Goal: Information Seeking & Learning: Learn about a topic

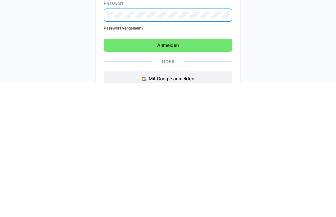
click at [199, 173] on span "Anmelden" at bounding box center [168, 179] width 129 height 13
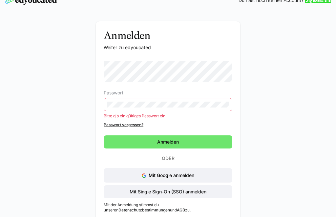
scroll to position [45, 0]
click at [189, 100] on eds-input at bounding box center [168, 104] width 129 height 13
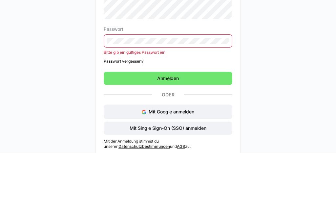
click at [181, 136] on span "Anmelden" at bounding box center [168, 142] width 129 height 13
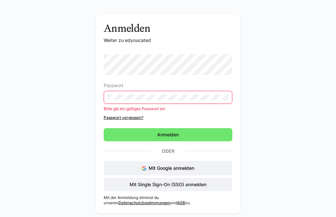
click at [174, 133] on span "Anmelden" at bounding box center [168, 135] width 24 height 7
click at [174, 184] on span "Mit Single Sign-On (SSO) anmelden" at bounding box center [168, 185] width 79 height 7
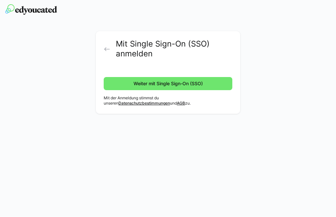
scroll to position [35, 0]
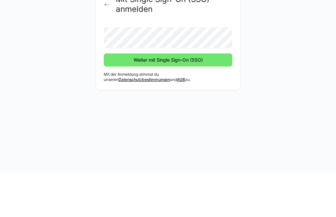
click at [195, 98] on span "Weiter mit Single Sign-On (SSO)" at bounding box center [168, 104] width 129 height 13
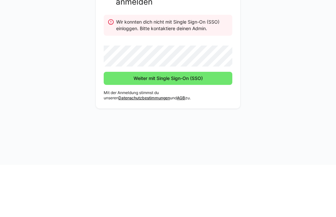
click at [202, 124] on span "Weiter mit Single Sign-On (SSO)" at bounding box center [168, 130] width 129 height 13
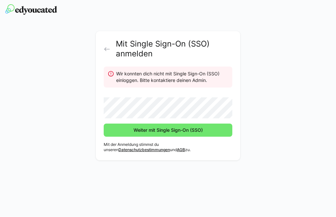
click at [201, 125] on span "Weiter mit Single Sign-On (SSO)" at bounding box center [168, 130] width 129 height 13
click at [108, 52] on eds-icon at bounding box center [107, 49] width 7 height 7
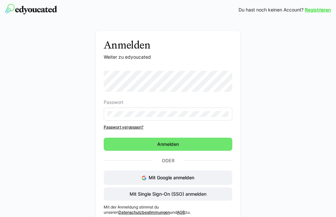
scroll to position [24, 0]
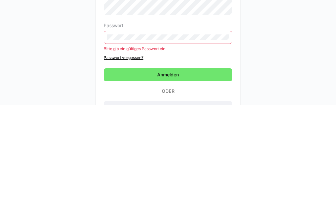
click at [196, 180] on span "Anmelden" at bounding box center [168, 186] width 129 height 13
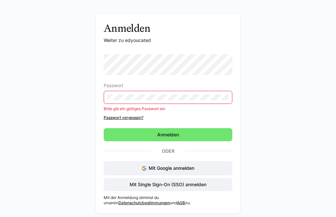
click at [204, 133] on span "Anmelden" at bounding box center [168, 135] width 129 height 13
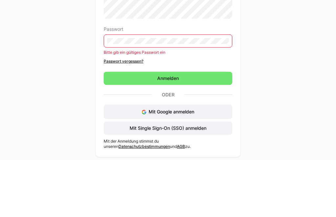
click at [189, 129] on span "Anmelden" at bounding box center [168, 135] width 129 height 13
click at [205, 129] on span "Anmelden" at bounding box center [168, 135] width 129 height 13
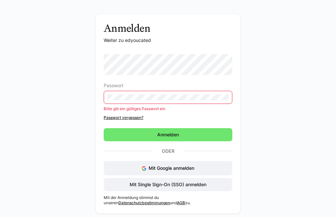
click at [190, 134] on span "Anmelden" at bounding box center [168, 135] width 129 height 13
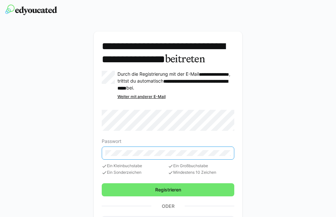
scroll to position [35, 0]
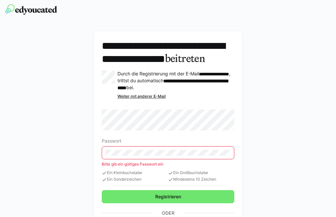
click at [195, 141] on form "Passwort Bitte gib ein gültiges Passwort ein Ein Kleinbuchstabe Ein Sonderzeich…" at bounding box center [168, 146] width 133 height 73
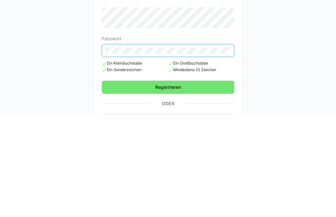
click at [216, 183] on span "Registrieren" at bounding box center [168, 189] width 133 height 13
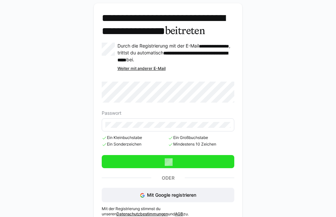
scroll to position [63, 0]
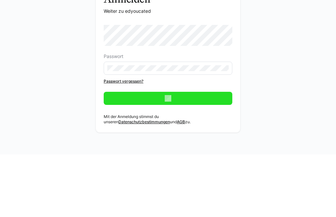
scroll to position [35, 0]
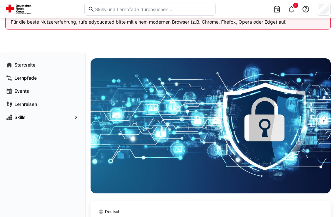
click at [294, 7] on span "4" at bounding box center [295, 5] width 5 height 5
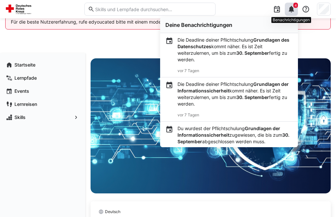
click at [219, 86] on b "Grundlagen der Informationssicherheit" at bounding box center [232, 87] width 111 height 12
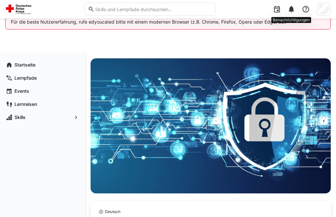
click at [289, 10] on eds-icon at bounding box center [291, 9] width 8 height 8
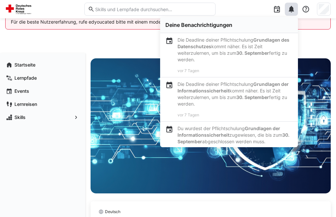
click at [263, 82] on b "Grundlagen der Informationssicherheit" at bounding box center [232, 87] width 111 height 12
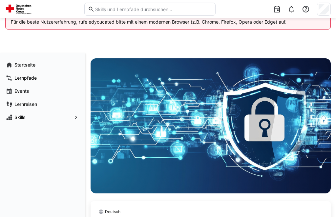
click at [291, 10] on eds-icon at bounding box center [291, 9] width 8 height 8
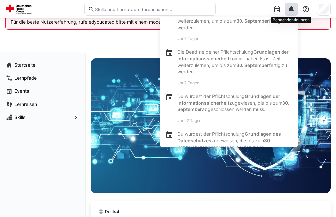
scroll to position [32, 0]
click at [257, 94] on b "Grundlagen der Informationssicherheit" at bounding box center [228, 100] width 103 height 12
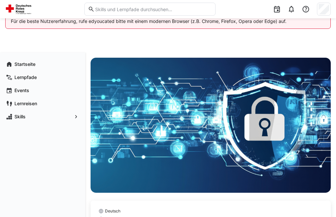
scroll to position [3, 0]
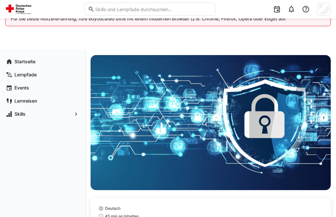
click at [180, 5] on eds-input at bounding box center [149, 9] width 131 height 13
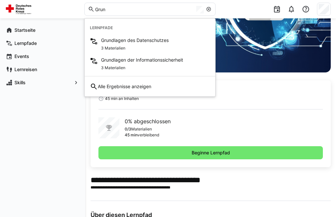
scroll to position [122, 0]
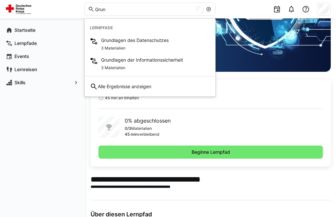
type input "Grun"
click at [207, 149] on span "Beginne Lernpfad" at bounding box center [210, 152] width 224 height 13
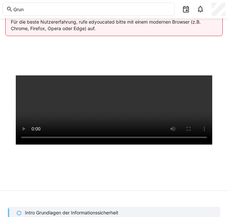
scroll to position [25, 0]
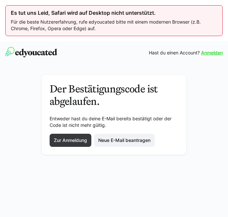
click at [75, 134] on span "Zur Anmeldung" at bounding box center [71, 140] width 42 height 13
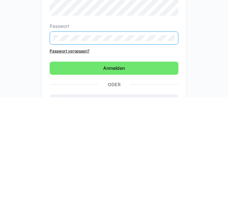
click at [118, 185] on span "Anmelden" at bounding box center [114, 188] width 24 height 7
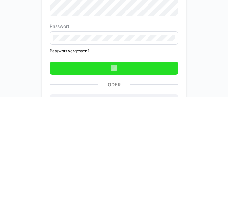
scroll to position [53, 0]
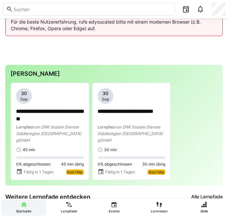
click at [55, 115] on p "**********" at bounding box center [50, 115] width 68 height 14
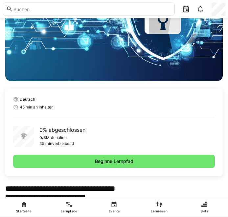
scroll to position [107, 0]
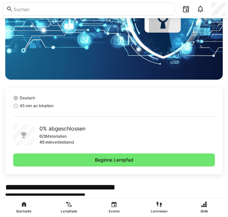
click at [155, 161] on span "Beginne Lernpfad" at bounding box center [113, 160] width 201 height 13
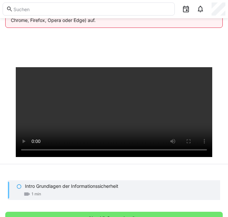
scroll to position [37, 0]
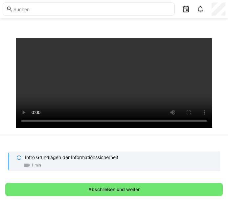
click at [155, 197] on span "Abschließen und weiter" at bounding box center [113, 189] width 217 height 13
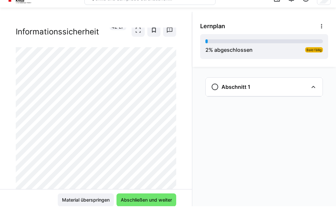
scroll to position [35, 0]
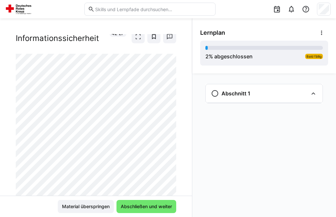
click at [169, 175] on div at bounding box center [176, 168] width 16 height 14
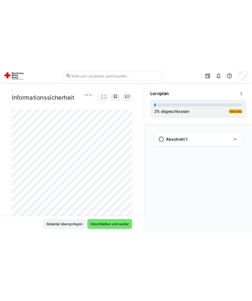
scroll to position [23, 0]
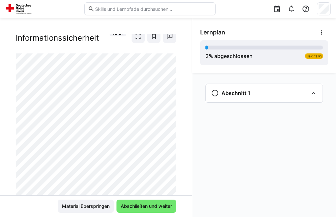
click at [227, 92] on eds-icon at bounding box center [313, 94] width 8 height 8
click at [227, 95] on eds-icon at bounding box center [313, 94] width 8 height 8
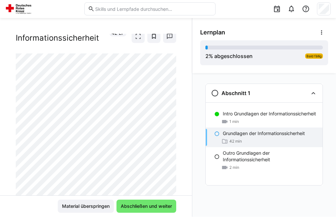
click at [171, 175] on div at bounding box center [176, 168] width 16 height 14
click at [169, 175] on div at bounding box center [176, 168] width 16 height 14
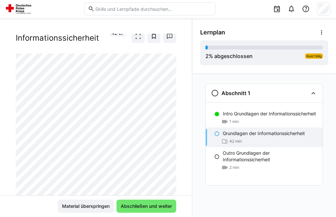
click at [169, 175] on div at bounding box center [176, 168] width 16 height 14
click at [168, 175] on div at bounding box center [176, 168] width 16 height 14
click at [169, 175] on div at bounding box center [176, 168] width 16 height 14
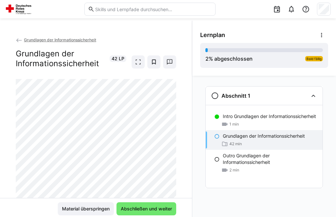
scroll to position [56, 0]
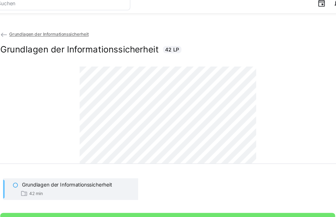
scroll to position [56, 0]
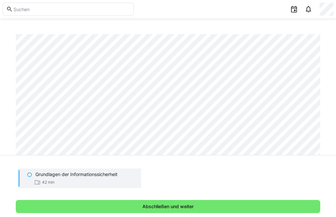
scroll to position [53, 0]
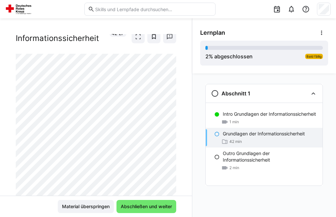
scroll to position [56, 0]
click at [154, 205] on span "Abschließen und weiter" at bounding box center [146, 206] width 53 height 7
click at [171, 161] on div at bounding box center [176, 168] width 16 height 14
click at [169, 163] on div at bounding box center [176, 168] width 16 height 14
click at [170, 163] on div at bounding box center [176, 168] width 16 height 14
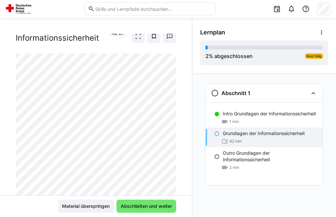
click at [169, 165] on div at bounding box center [176, 168] width 16 height 14
click at [169, 167] on div at bounding box center [176, 168] width 16 height 14
click at [169, 164] on div at bounding box center [176, 168] width 16 height 14
click at [171, 162] on div at bounding box center [176, 168] width 16 height 14
click at [170, 161] on div at bounding box center [176, 168] width 16 height 14
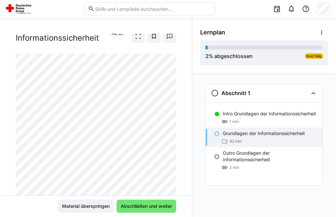
click at [169, 163] on div at bounding box center [176, 168] width 16 height 14
click at [169, 164] on div at bounding box center [176, 168] width 16 height 14
click at [170, 165] on div at bounding box center [176, 168] width 16 height 14
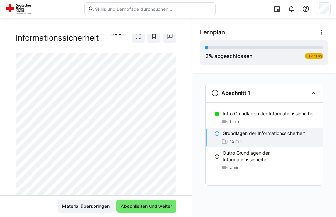
click at [168, 164] on div at bounding box center [176, 168] width 16 height 14
click at [170, 161] on div at bounding box center [176, 168] width 16 height 14
click at [170, 164] on div at bounding box center [176, 168] width 16 height 14
click at [168, 163] on div at bounding box center [176, 168] width 16 height 14
click at [169, 163] on div at bounding box center [176, 168] width 16 height 14
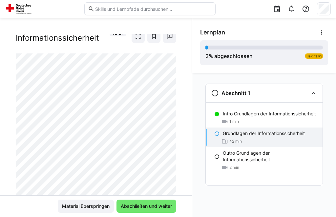
click at [170, 163] on div at bounding box center [176, 168] width 16 height 14
click at [169, 162] on div at bounding box center [176, 168] width 16 height 14
click at [168, 162] on div at bounding box center [176, 168] width 16 height 14
click at [170, 164] on div at bounding box center [176, 168] width 16 height 14
click at [169, 162] on div at bounding box center [176, 168] width 16 height 14
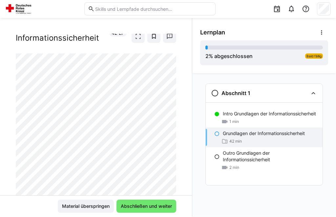
click at [170, 162] on div at bounding box center [176, 168] width 16 height 14
click at [171, 165] on div at bounding box center [176, 168] width 16 height 14
click at [175, 163] on div at bounding box center [176, 168] width 16 height 14
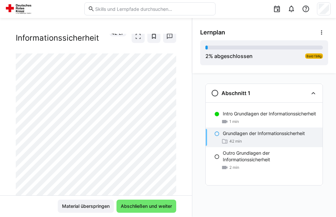
click at [169, 167] on div at bounding box center [176, 168] width 16 height 14
click at [170, 165] on div at bounding box center [176, 168] width 16 height 14
click at [170, 164] on div at bounding box center [176, 168] width 16 height 14
click at [174, 163] on div at bounding box center [176, 168] width 16 height 14
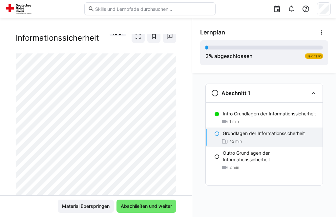
click at [172, 164] on div at bounding box center [176, 168] width 16 height 14
click at [172, 161] on div at bounding box center [176, 168] width 16 height 14
click at [171, 164] on div at bounding box center [176, 168] width 16 height 14
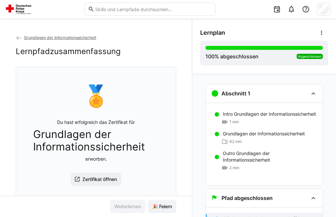
click at [101, 176] on span "Zertifikat öffnen" at bounding box center [99, 179] width 36 height 7
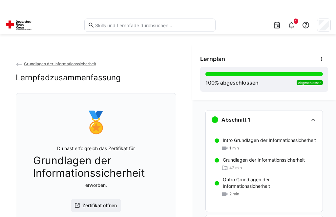
scroll to position [0, 0]
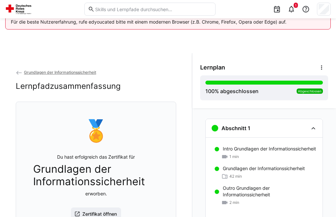
click at [23, 13] on img at bounding box center [19, 9] width 29 height 10
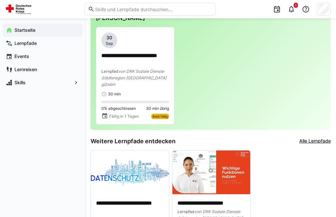
scroll to position [51, 0]
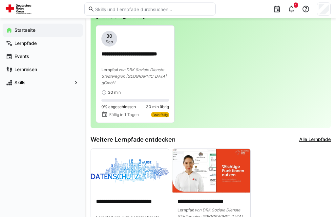
click at [142, 72] on span "von DRK Soziale Dienste Städteregion Aachen gGmbH" at bounding box center [133, 77] width 65 height 18
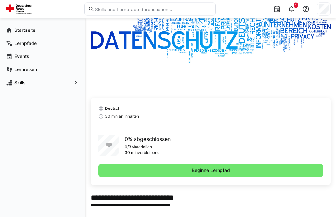
scroll to position [110, 0]
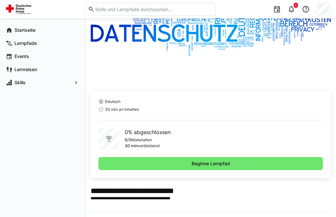
click at [237, 170] on span "Beginne Lernpfad" at bounding box center [210, 163] width 224 height 13
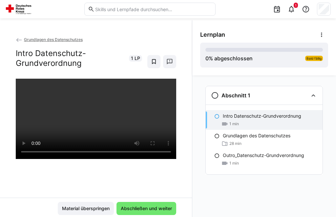
scroll to position [35, 0]
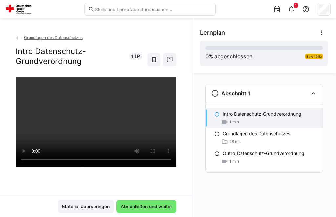
click at [149, 210] on span "Abschließen und weiter" at bounding box center [146, 206] width 53 height 7
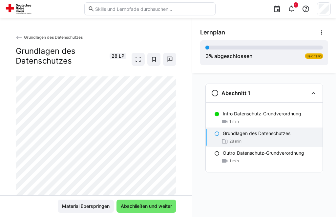
click at [235, 217] on div "Abschnitt 1 Intro Datenschutz-Grundverordnung 1 min Grundlagen des Datenschutze…" at bounding box center [264, 145] width 144 height 144
click at [275, 217] on div "Abschnitt 1 Intro Datenschutz-Grundverordnung 1 min Grundlagen des Datenschutze…" at bounding box center [264, 145] width 144 height 144
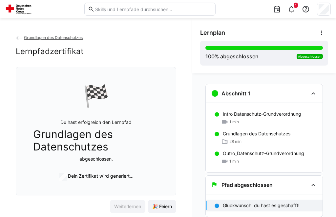
scroll to position [56, 0]
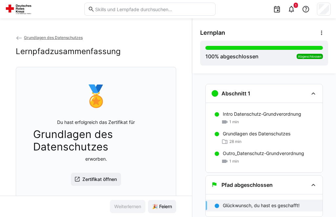
click at [98, 176] on span "Zertifikat öffnen" at bounding box center [99, 179] width 36 height 7
click at [21, 13] on img at bounding box center [19, 9] width 29 height 10
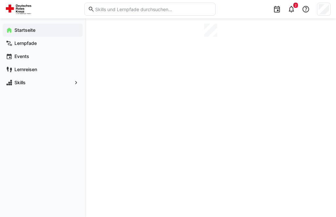
click at [24, 37] on div "Startseite" at bounding box center [43, 30] width 80 height 13
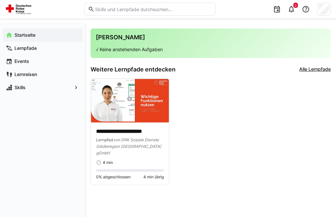
scroll to position [30, 0]
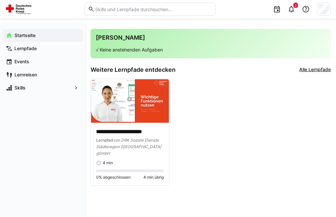
click at [127, 99] on img at bounding box center [130, 101] width 78 height 44
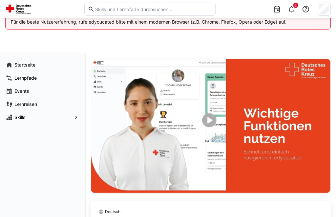
click at [217, 132] on img at bounding box center [211, 125] width 240 height 135
click at [209, 122] on img at bounding box center [211, 125] width 240 height 135
click at [210, 130] on img at bounding box center [211, 125] width 240 height 135
click at [213, 123] on img at bounding box center [211, 125] width 240 height 135
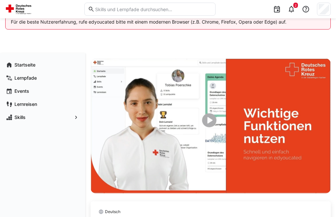
click at [214, 125] on img at bounding box center [211, 125] width 240 height 135
click at [213, 111] on img at bounding box center [211, 125] width 240 height 135
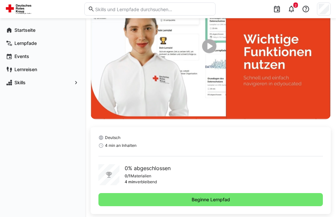
scroll to position [78, 0]
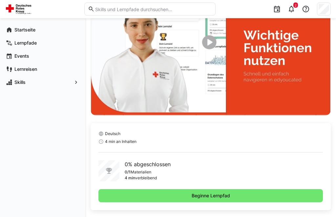
click at [240, 198] on span "Beginne Lernpfad" at bounding box center [210, 196] width 224 height 13
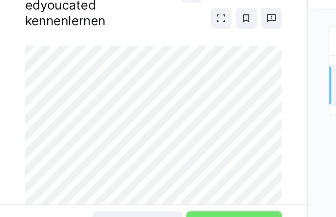
scroll to position [35, 0]
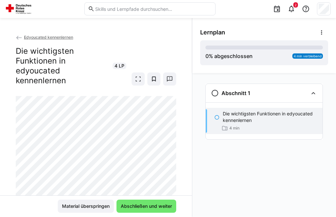
click at [58, 43] on div "Edyoucated kennenlernen Die wichtigsten Funktionen in edyoucated kennenlernen 4…" at bounding box center [96, 65] width 160 height 62
click at [55, 39] on span "Edyoucated kennenlernen" at bounding box center [48, 37] width 49 height 5
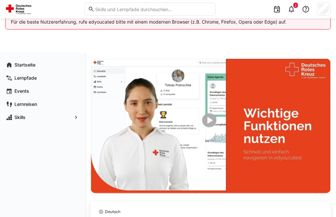
click at [213, 123] on img at bounding box center [211, 125] width 240 height 135
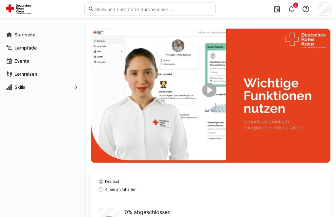
scroll to position [41, 0]
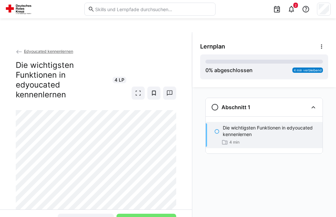
scroll to position [21, 0]
click at [19, 11] on img at bounding box center [19, 9] width 29 height 10
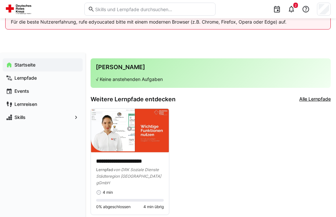
click at [126, 118] on img at bounding box center [130, 131] width 78 height 44
click at [134, 140] on img at bounding box center [130, 131] width 78 height 44
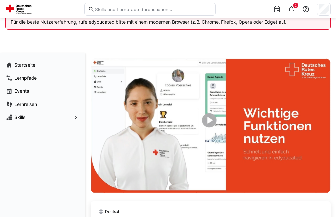
click at [206, 127] on img at bounding box center [211, 125] width 240 height 135
click at [215, 117] on img at bounding box center [211, 125] width 240 height 135
click at [207, 124] on img at bounding box center [211, 125] width 240 height 135
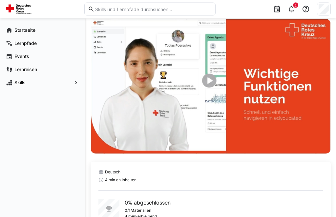
scroll to position [78, 0]
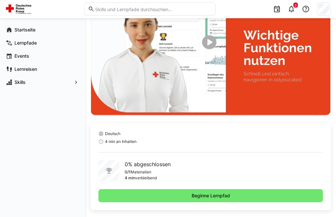
click at [200, 199] on span "Beginne Lernpfad" at bounding box center [211, 196] width 40 height 7
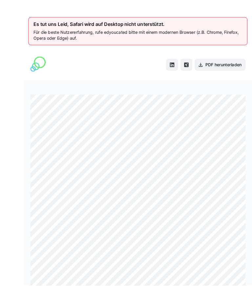
scroll to position [10, 0]
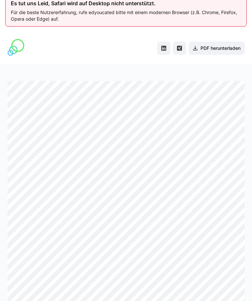
click at [223, 52] on span "PDF herunterladen" at bounding box center [217, 48] width 56 height 13
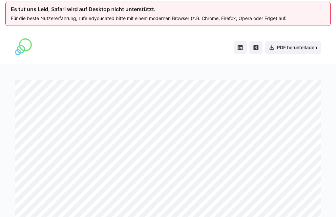
scroll to position [4, 0]
click at [299, 53] on span "PDF herunterladen" at bounding box center [293, 47] width 56 height 13
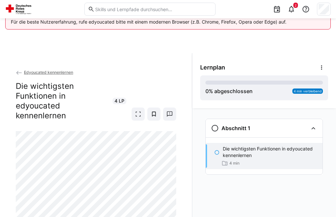
click at [28, 11] on img at bounding box center [19, 9] width 29 height 10
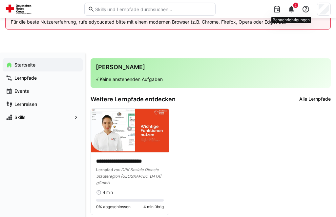
click at [291, 15] on div "2" at bounding box center [291, 9] width 13 height 13
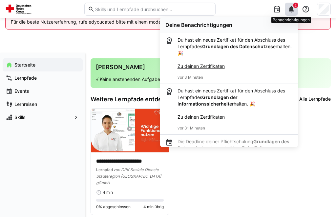
click at [294, 13] on div "2" at bounding box center [291, 9] width 13 height 13
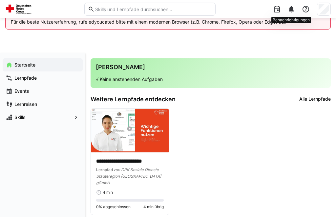
click at [125, 136] on img at bounding box center [130, 131] width 78 height 44
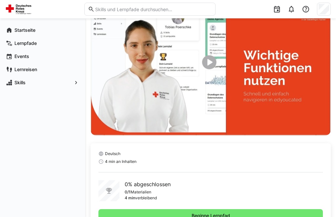
scroll to position [78, 0]
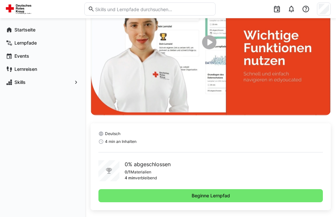
click at [179, 201] on span "Beginne Lernpfad" at bounding box center [210, 196] width 224 height 13
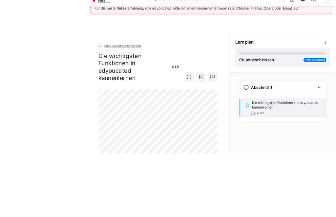
scroll to position [56, 0]
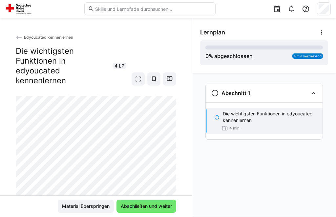
click at [80, 202] on span "Material überspringen" at bounding box center [86, 206] width 56 height 13
click at [80, 205] on span "Material überspringen" at bounding box center [86, 206] width 50 height 7
click at [26, 13] on img at bounding box center [19, 9] width 29 height 10
